Goal: Feedback & Contribution: Submit feedback/report problem

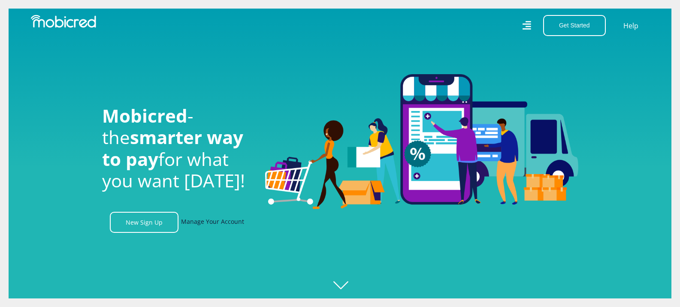
click at [206, 226] on link "Manage Your Account" at bounding box center [212, 222] width 63 height 21
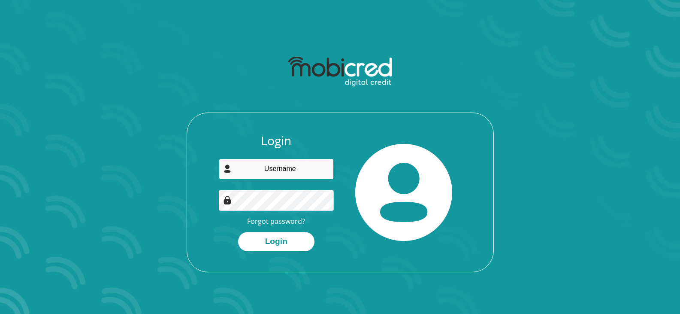
click at [268, 173] on input "email" at bounding box center [276, 168] width 115 height 21
type input "fpatience67@gmail.com"
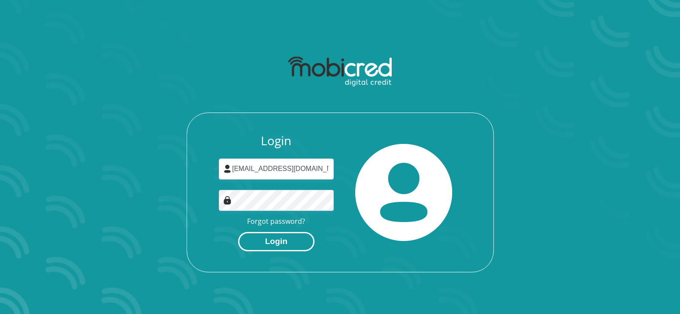
click at [274, 243] on button "Login" at bounding box center [276, 241] width 76 height 19
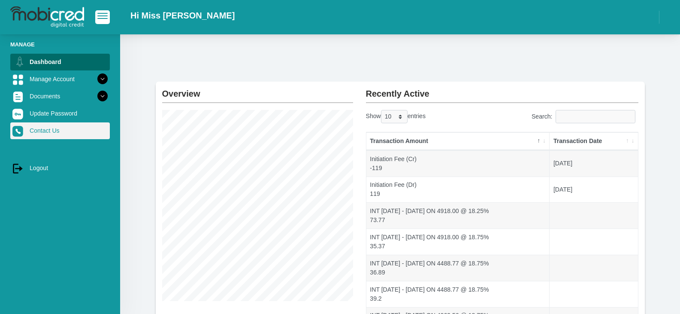
click at [58, 128] on link "Contact Us" at bounding box center [60, 130] width 100 height 16
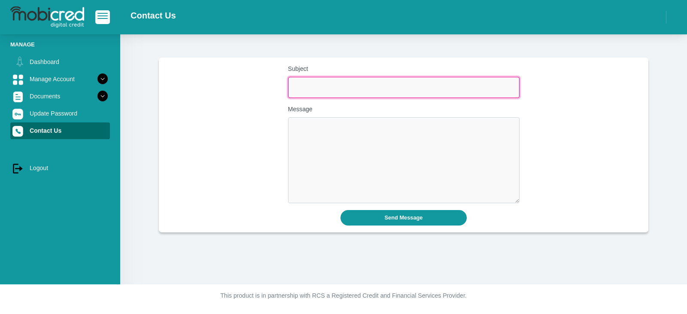
click at [319, 91] on input "Subject" at bounding box center [403, 87] width 231 height 21
type input "PAYMENT"
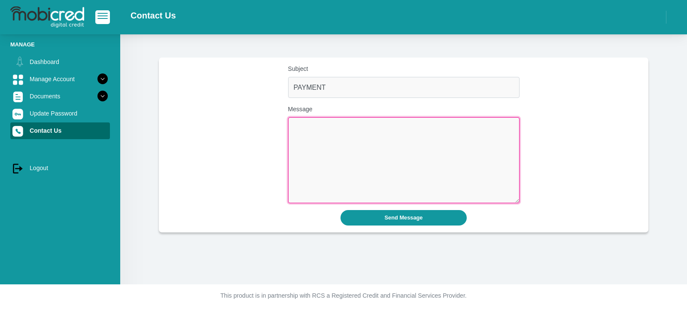
click at [306, 125] on textarea "Message" at bounding box center [403, 160] width 231 height 86
click at [412, 145] on textarea "Hi I keep getting an error to pay when I trype i the" at bounding box center [403, 160] width 231 height 86
click at [423, 145] on textarea "Hi I keep getting an error to pay when I type i the" at bounding box center [403, 160] width 231 height 86
click at [458, 143] on textarea "Hi I keep getting an error to pay when I type in the" at bounding box center [403, 160] width 231 height 86
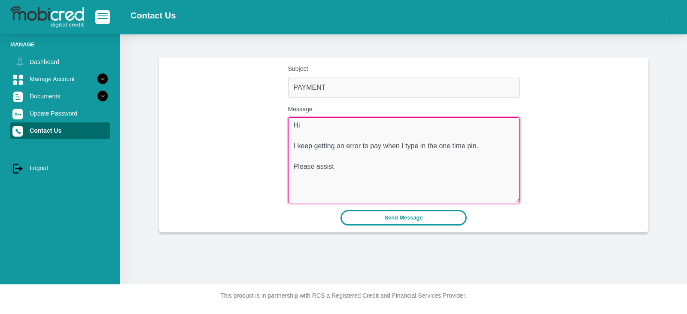
type textarea "Hi I keep getting an error to pay when I type in the one time pin. Please assist"
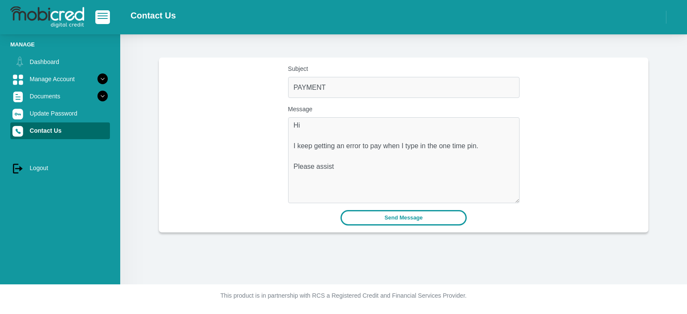
click at [415, 218] on button "Send Message" at bounding box center [403, 217] width 127 height 15
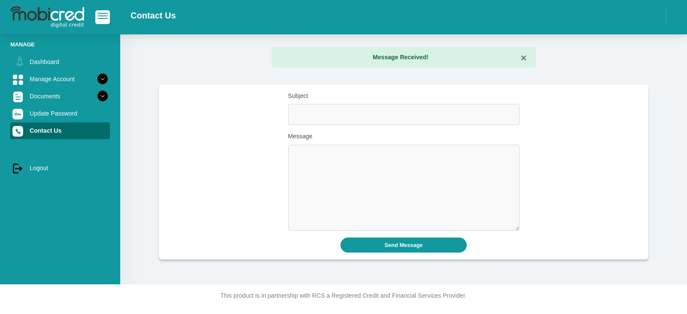
click at [411, 59] on strong "Message Received!" at bounding box center [401, 57] width 56 height 7
